Goal: Information Seeking & Learning: Learn about a topic

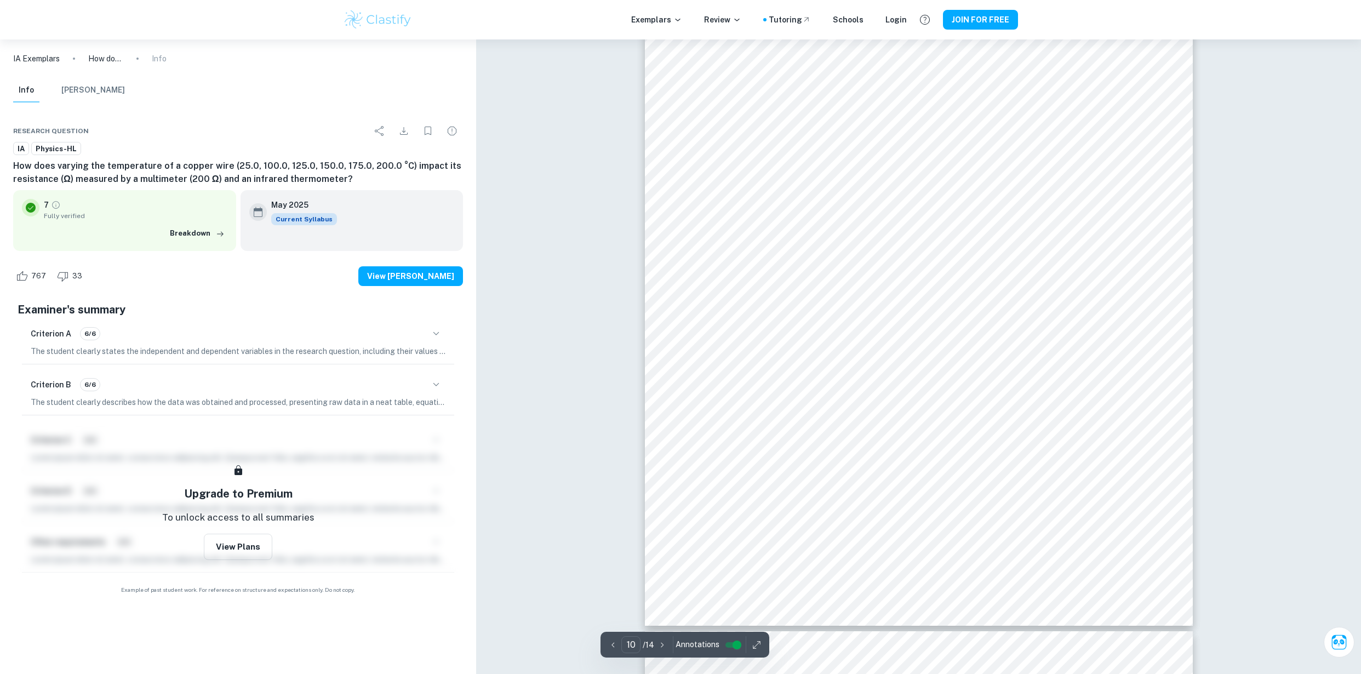
scroll to position [7511, 0]
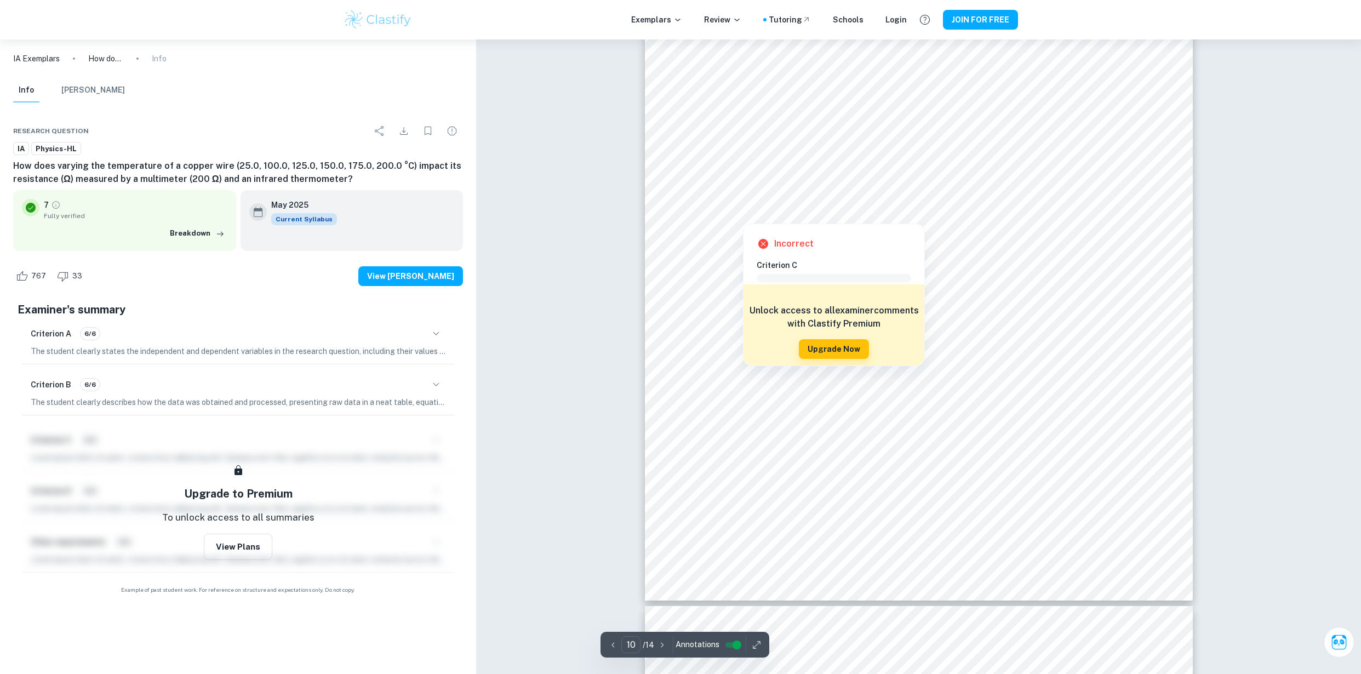
click at [741, 212] on div at bounding box center [743, 215] width 47 height 12
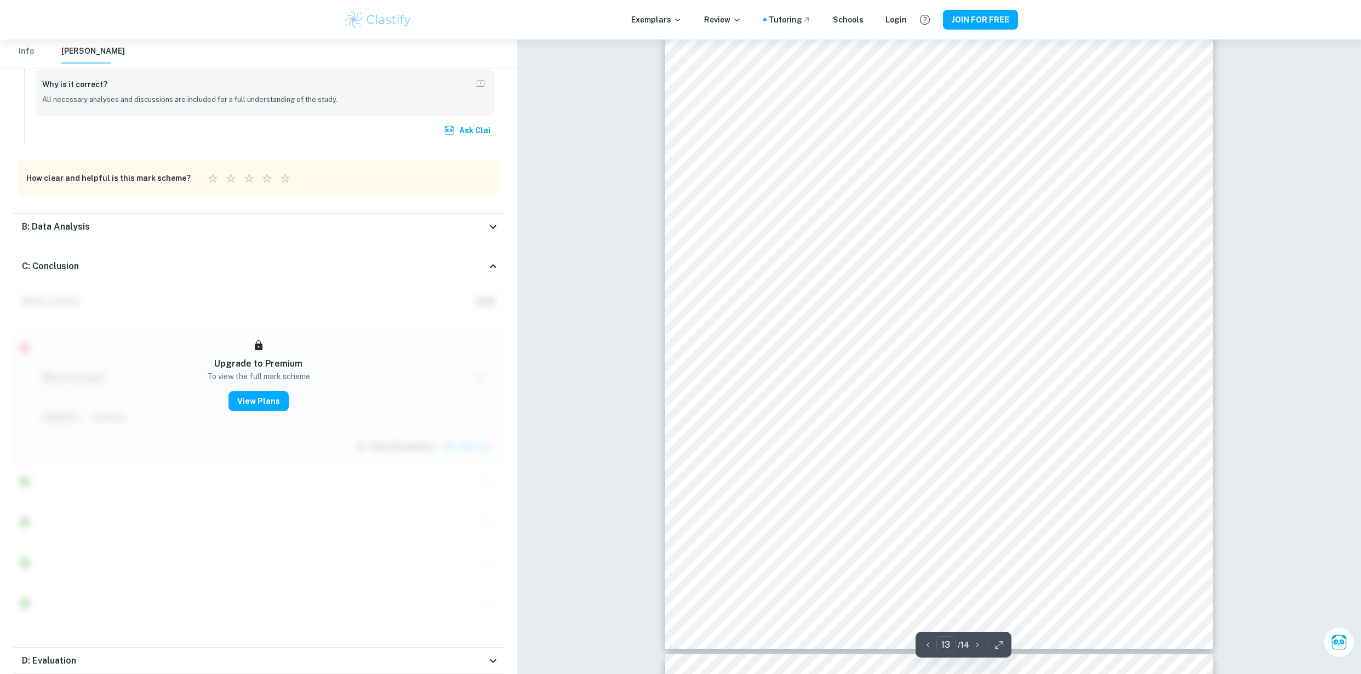
scroll to position [9687, 0]
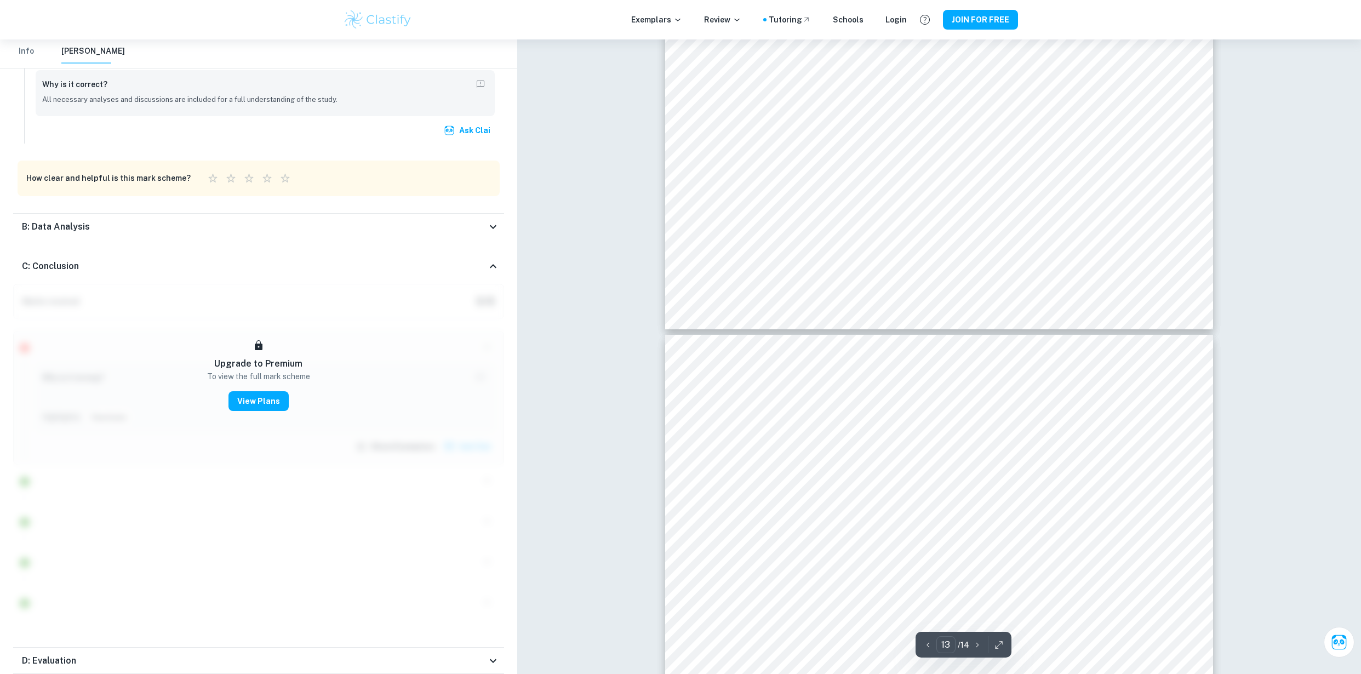
type input "14"
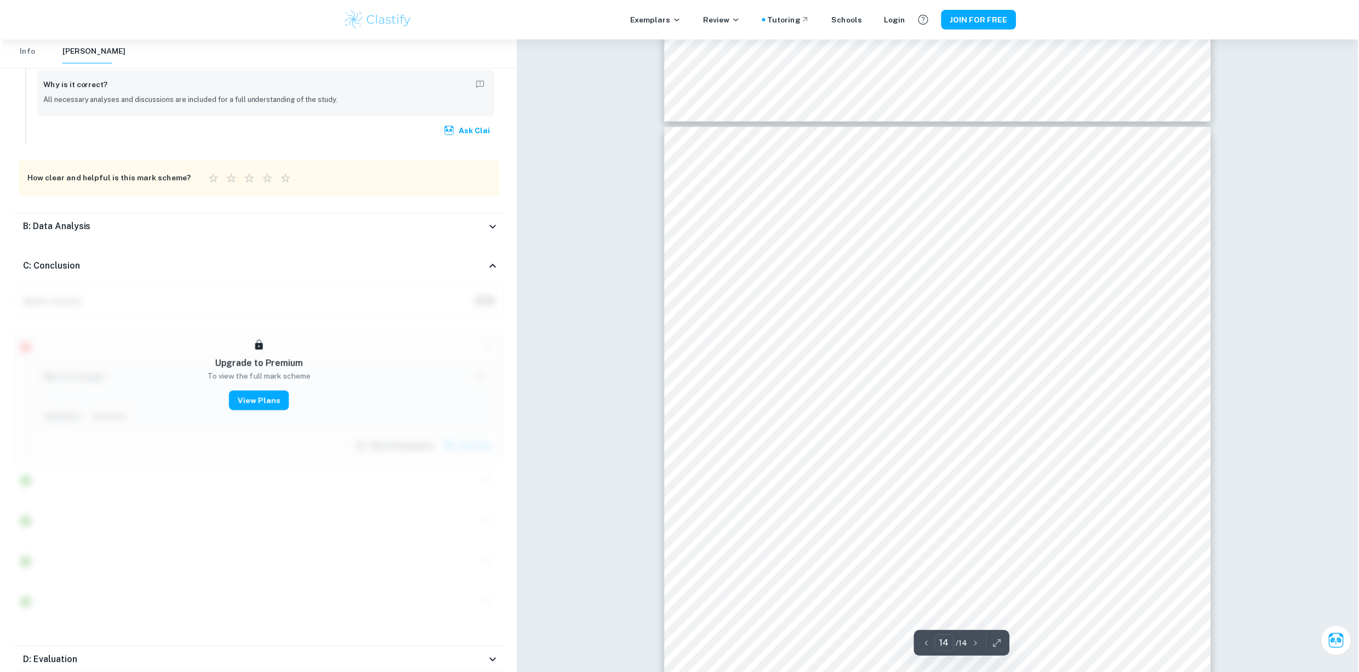
scroll to position [10023, 0]
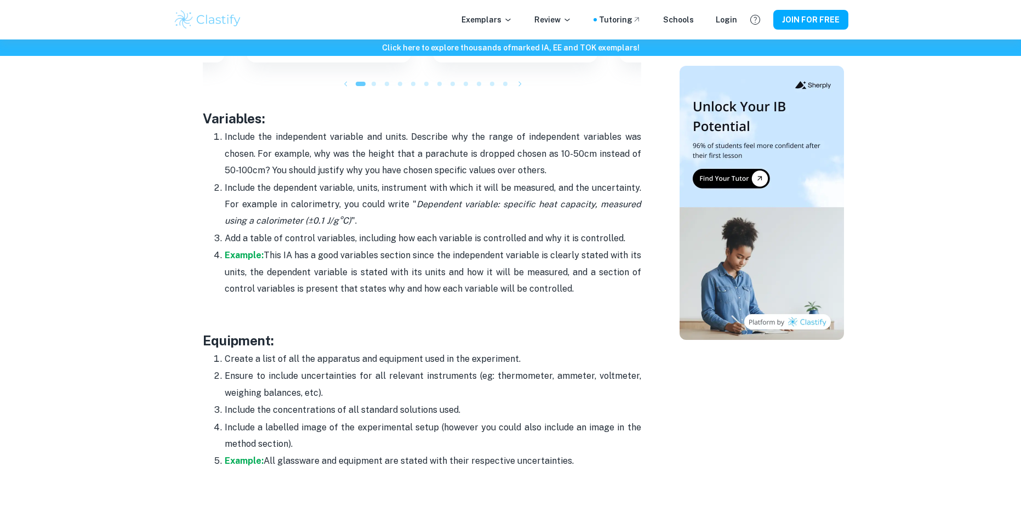
scroll to position [1808, 0]
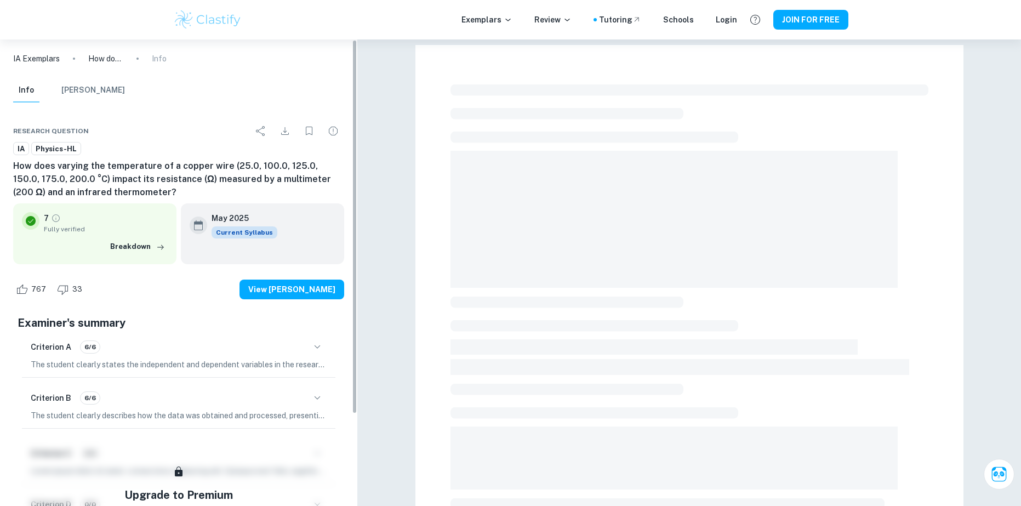
scroll to position [39, 0]
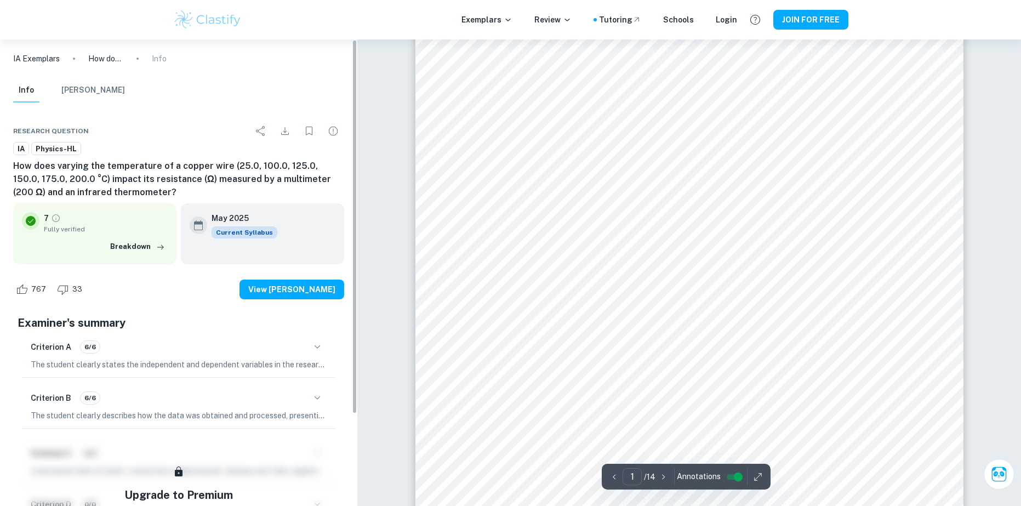
click at [33, 59] on p "IA Exemplars" at bounding box center [36, 59] width 47 height 12
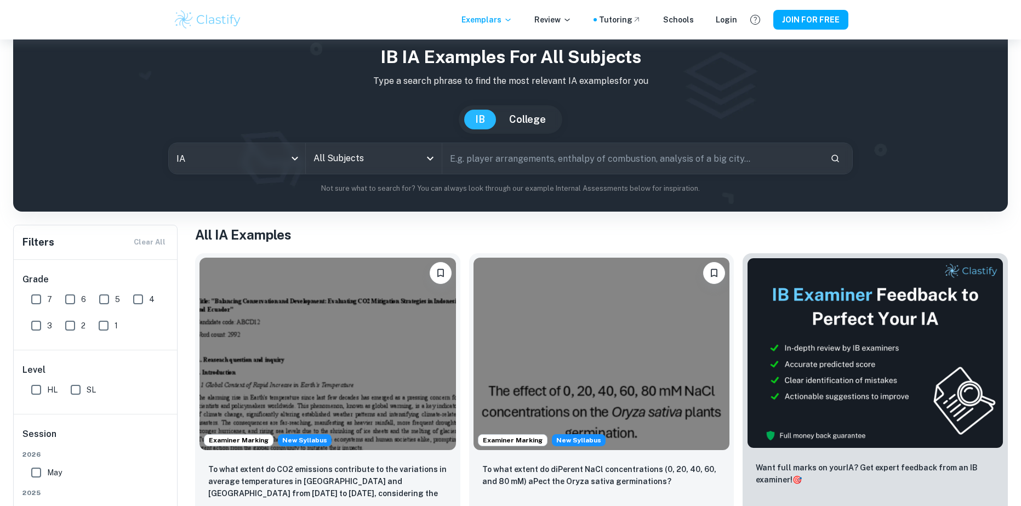
scroll to position [55, 0]
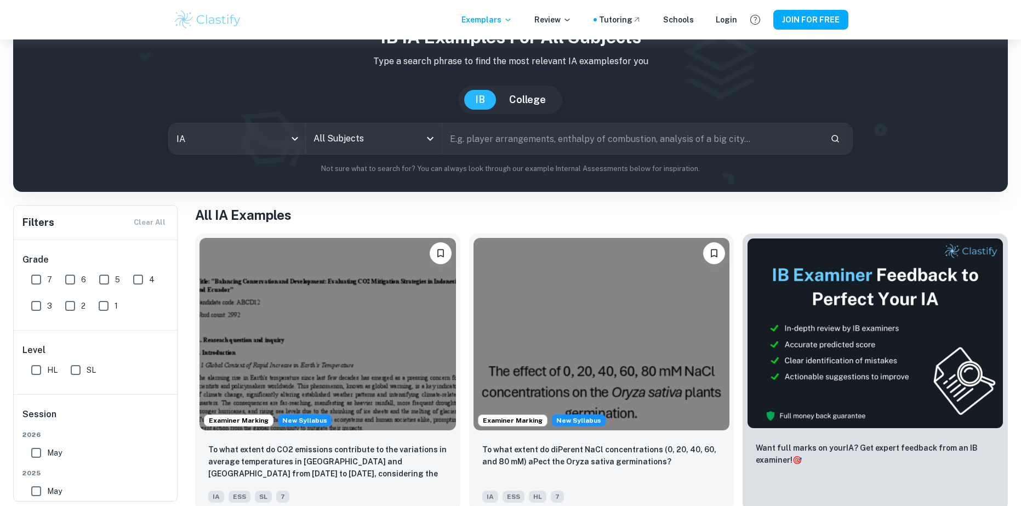
click at [387, 146] on input "All Subjects" at bounding box center [366, 138] width 110 height 21
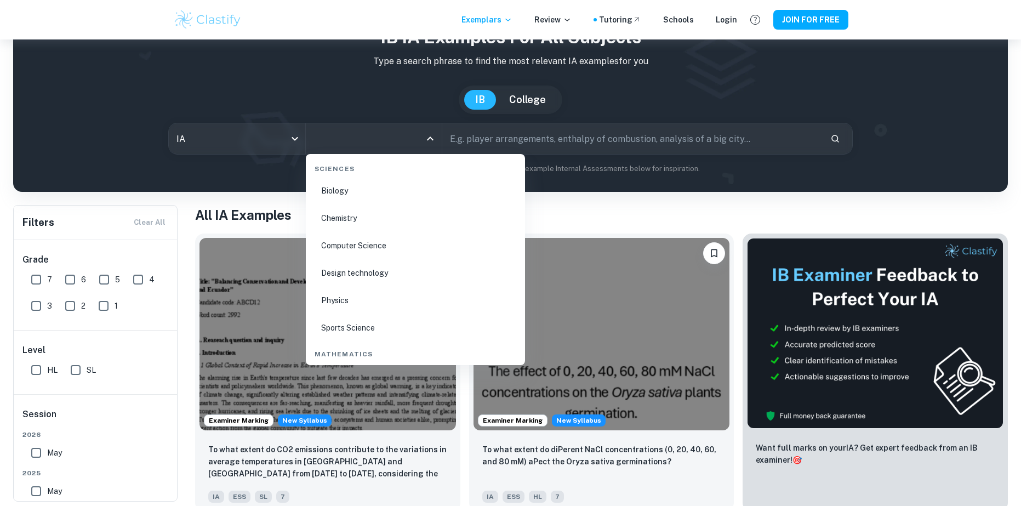
scroll to position [1754, 0]
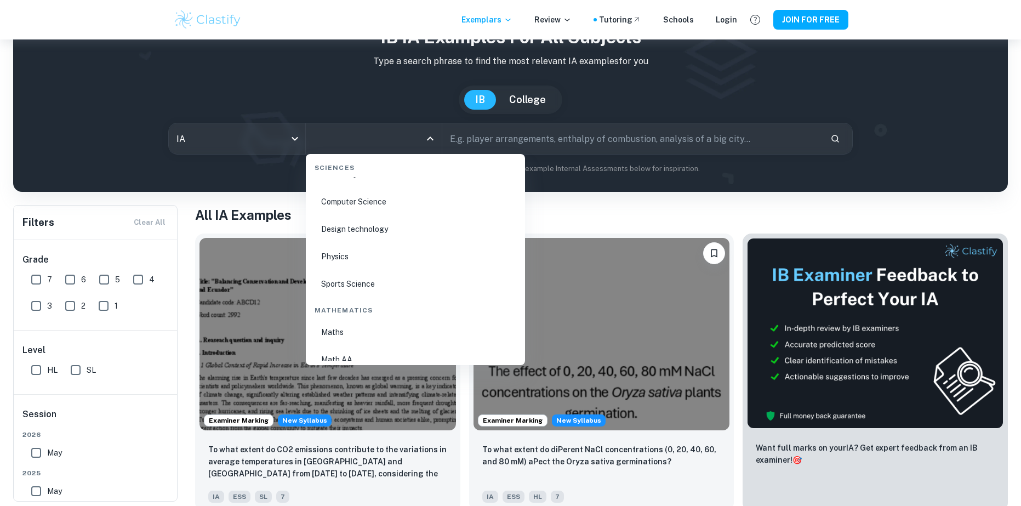
click at [332, 255] on li "Physics" at bounding box center [415, 256] width 210 height 25
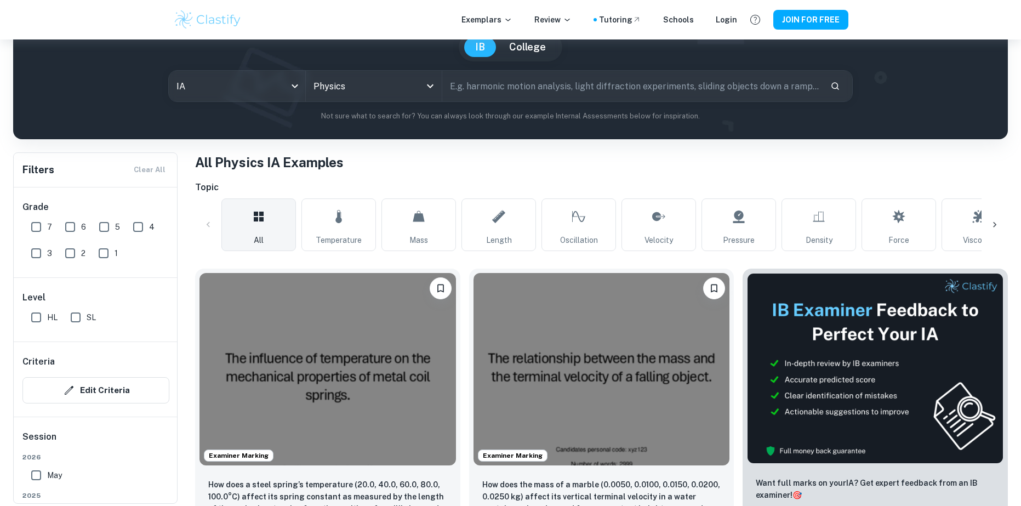
scroll to position [110, 0]
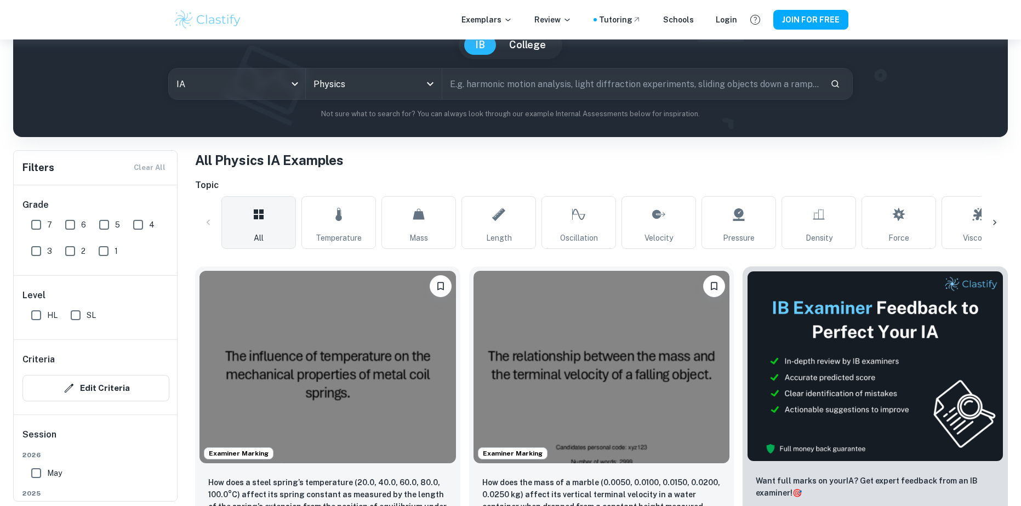
click at [39, 225] on input "7" at bounding box center [36, 225] width 22 height 22
checkbox input "true"
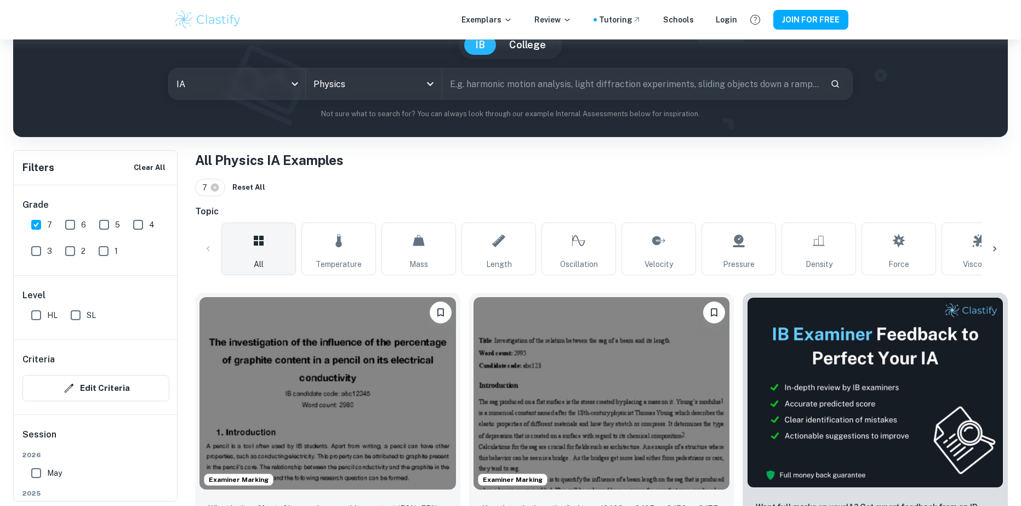
click at [39, 315] on input "HL" at bounding box center [36, 315] width 22 height 22
checkbox input "true"
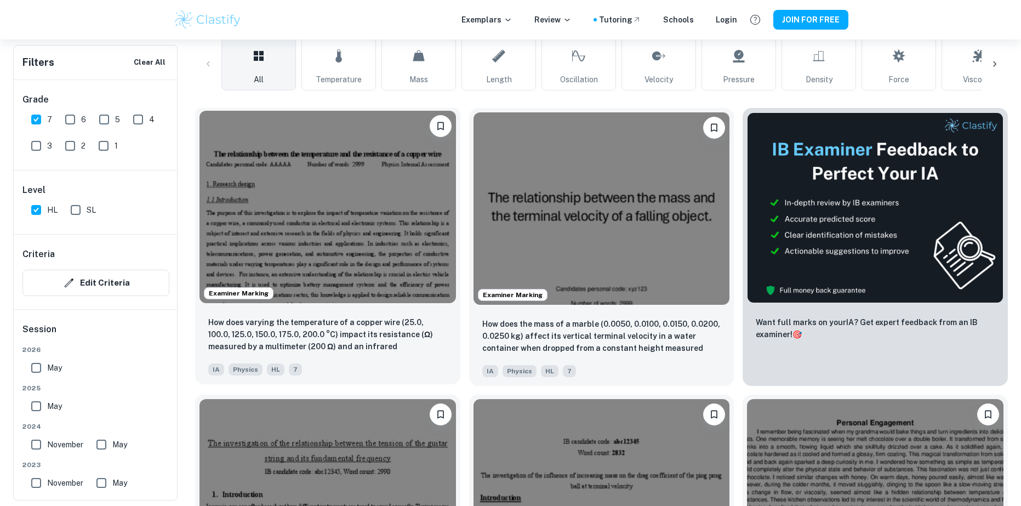
scroll to position [329, 0]
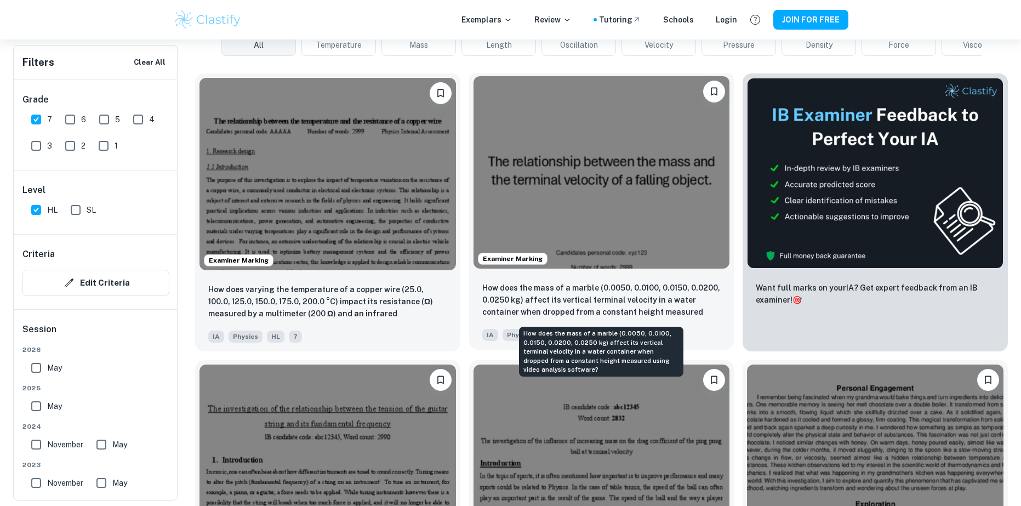
click at [574, 286] on p "How does the mass of a marble (0.0050, 0.0100, 0.0150, 0.0200, 0.0250 kg) affec…" at bounding box center [601, 300] width 239 height 37
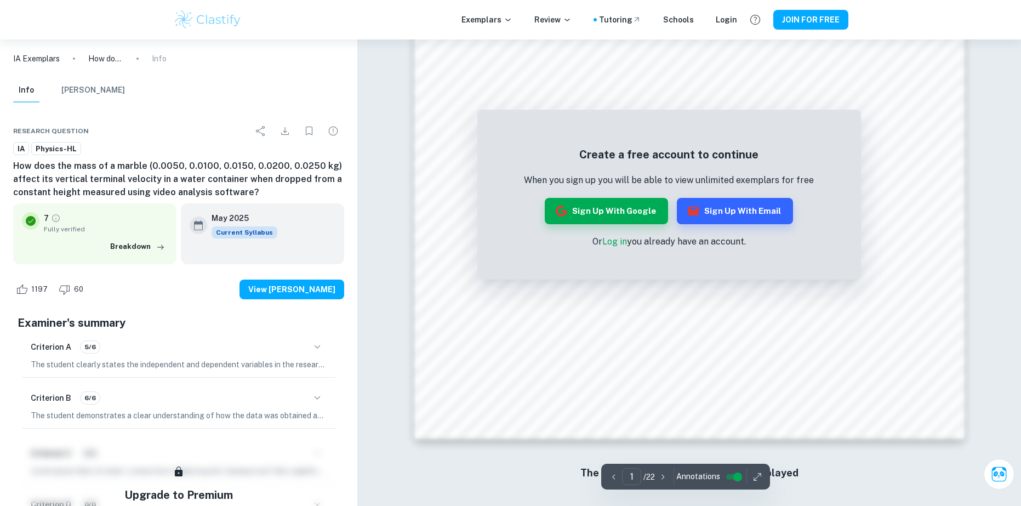
scroll to position [1175, 0]
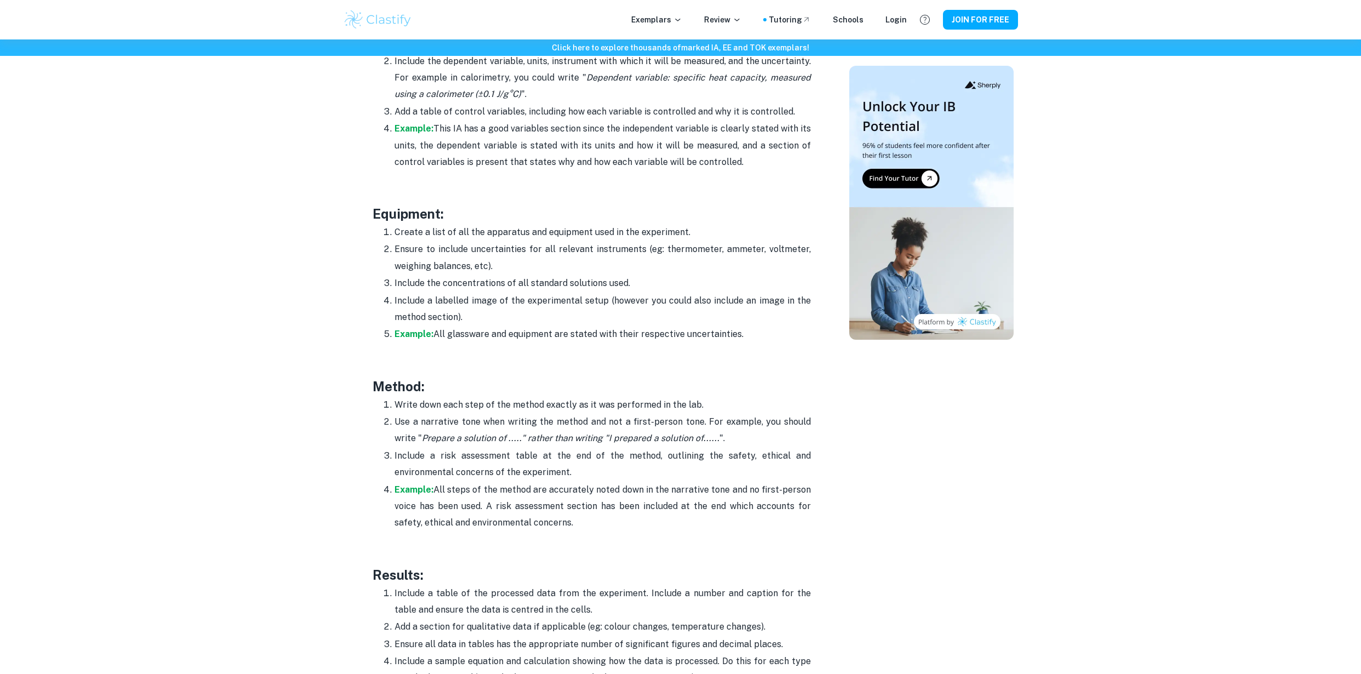
scroll to position [1881, 0]
